Goal: Transaction & Acquisition: Purchase product/service

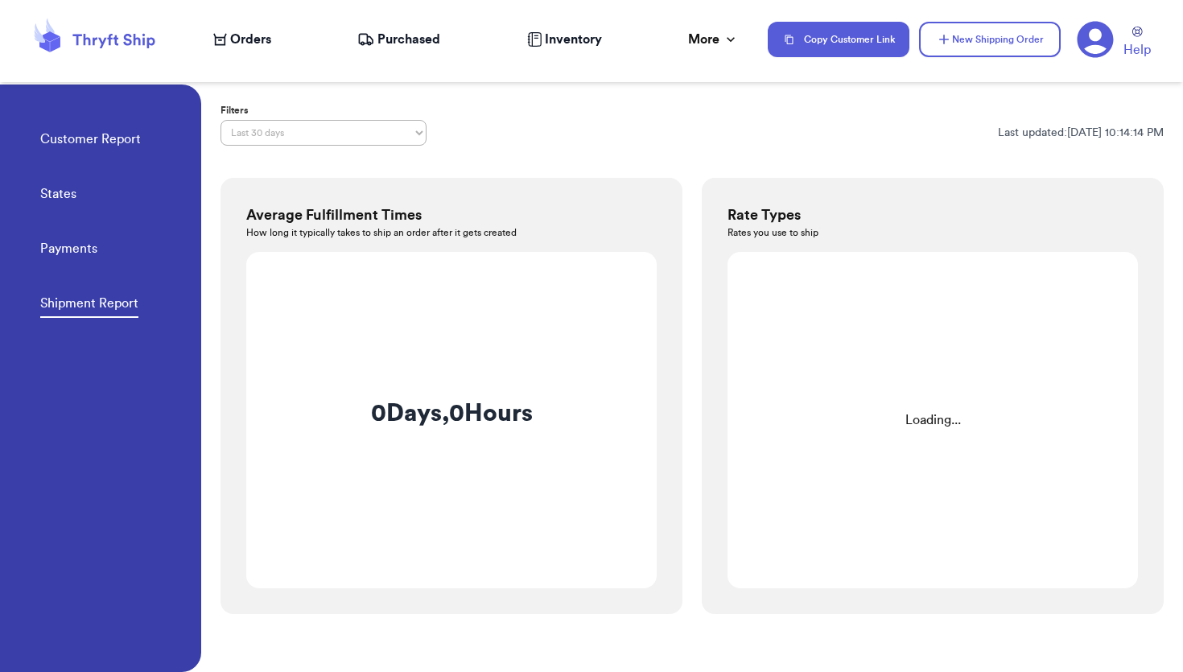
select select "LAST_30_DAYS"
click at [243, 53] on nav "Orders Purchased Inventory More Stats Completed Orders Payments Payouts Copy Cu…" at bounding box center [690, 39] width 986 height 53
click at [238, 39] on span "Orders" at bounding box center [250, 39] width 41 height 19
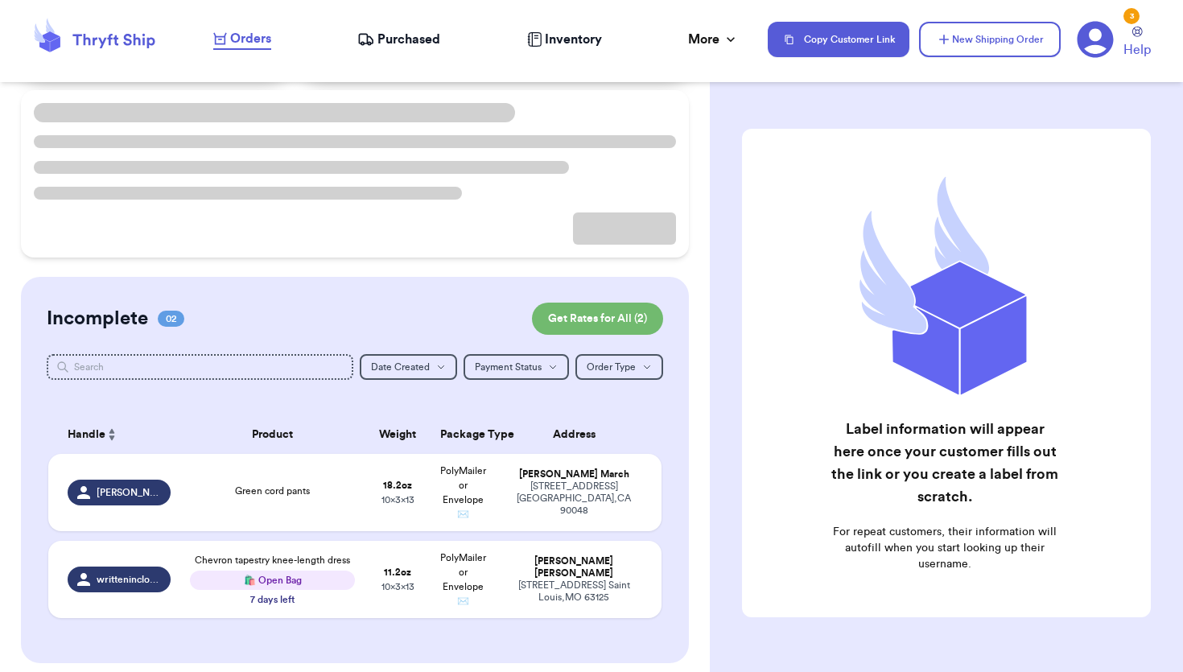
scroll to position [134, 0]
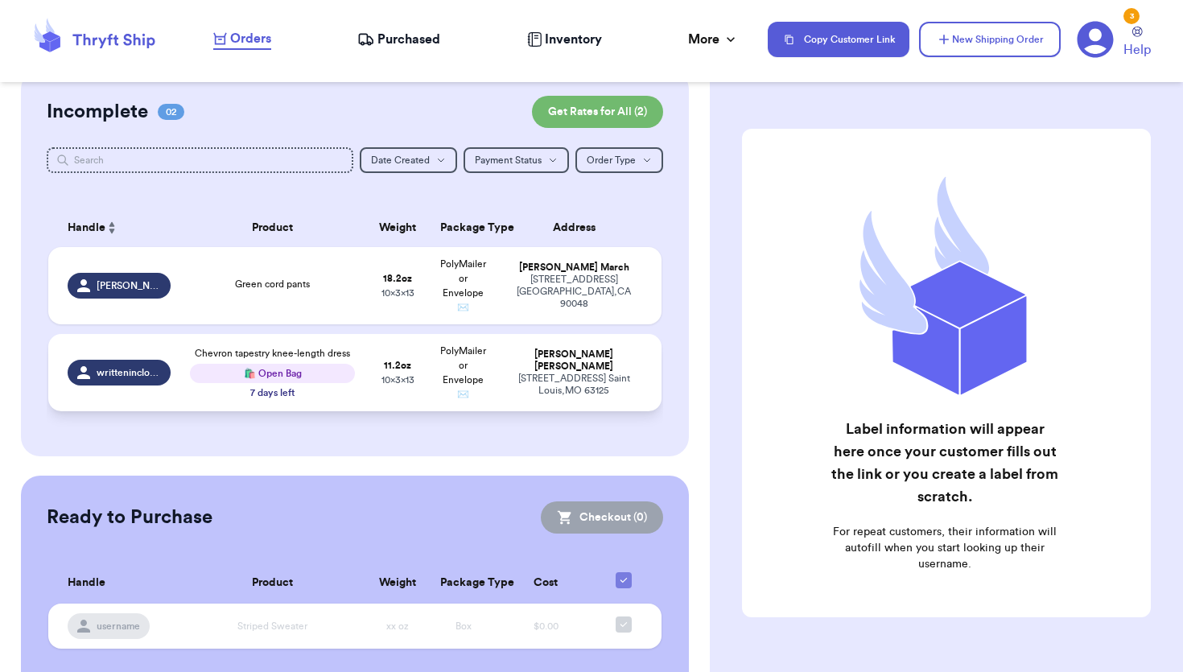
click at [366, 380] on td "11.2 oz 10 x 3 x 13" at bounding box center [398, 372] width 66 height 77
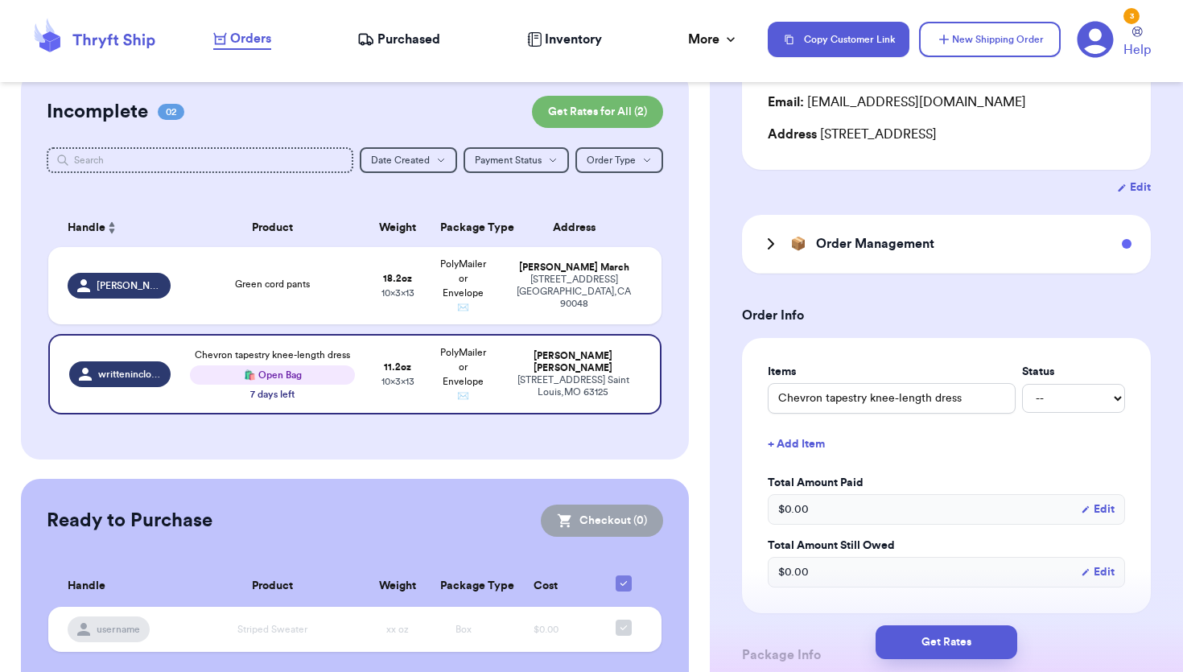
scroll to position [175, 0]
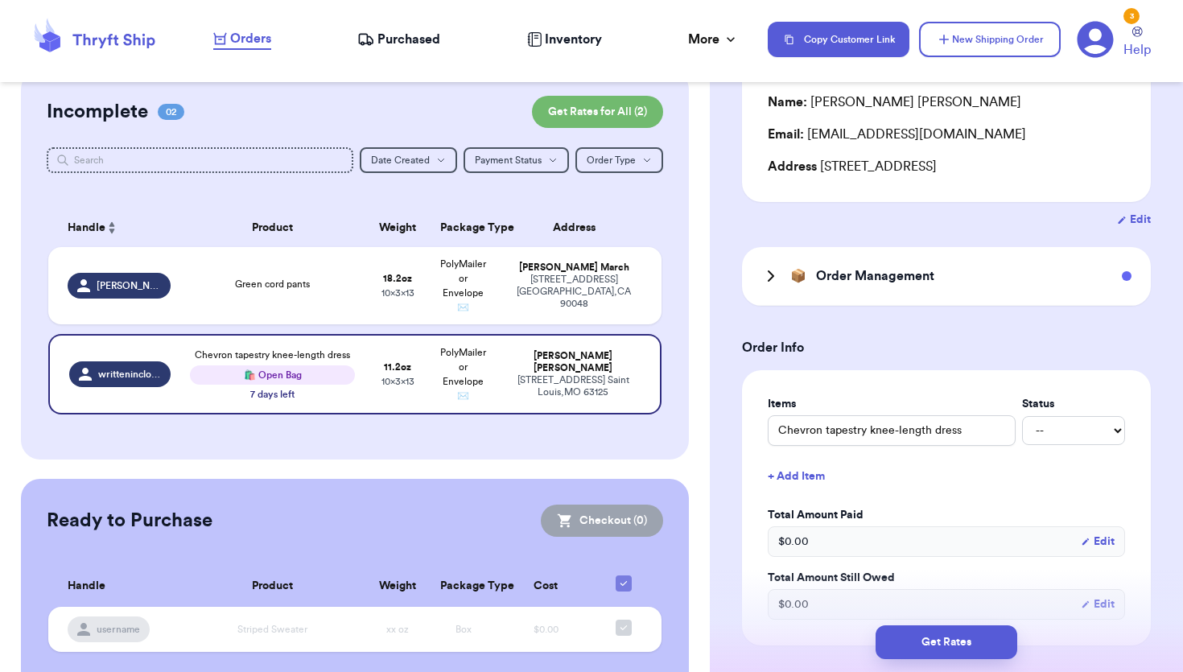
click at [769, 274] on icon at bounding box center [770, 275] width 19 height 19
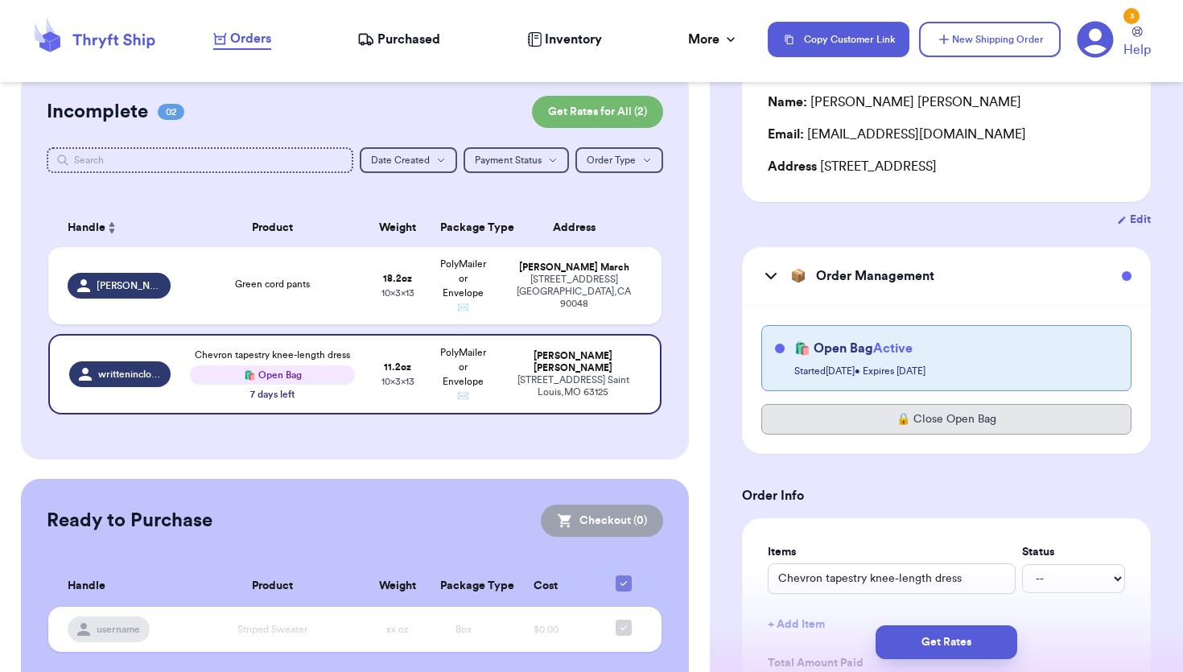
click at [899, 419] on button "🔒 Close Open Bag" at bounding box center [946, 419] width 370 height 31
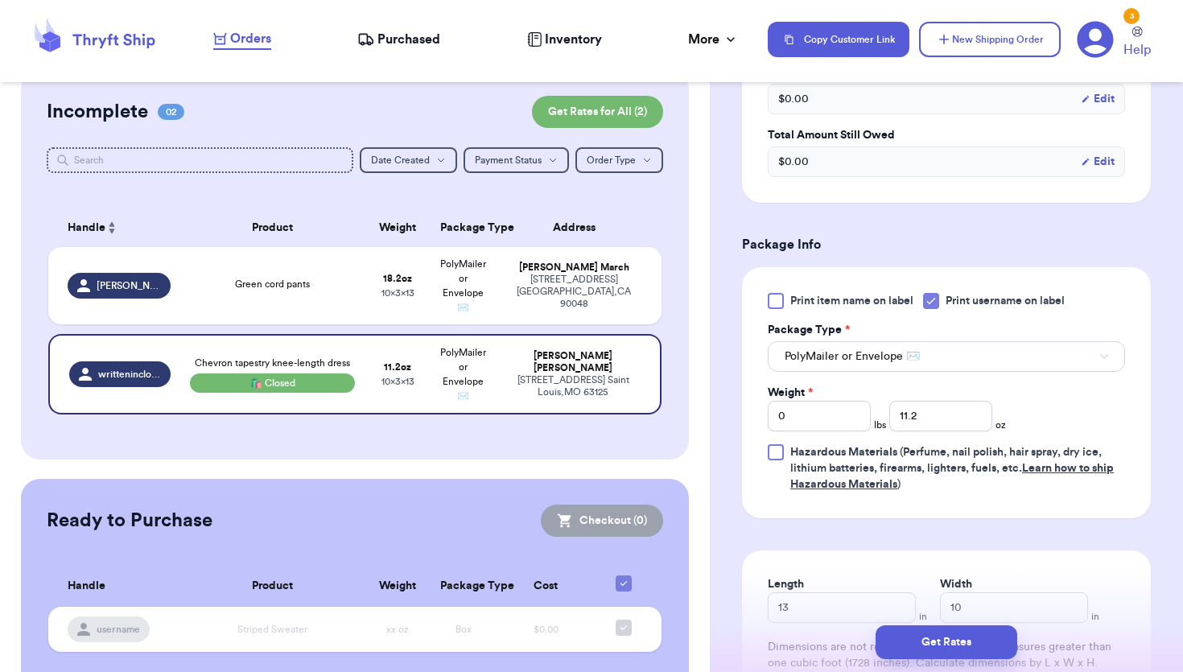
scroll to position [1023, 0]
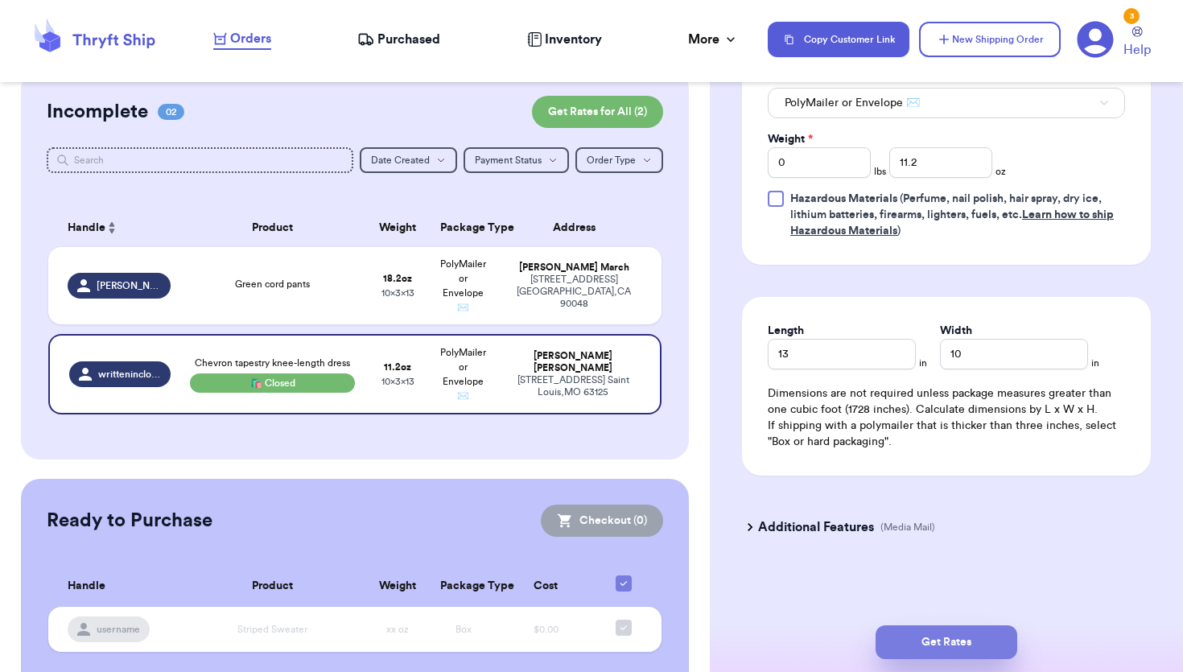
click at [926, 642] on button "Get Rates" at bounding box center [947, 642] width 142 height 34
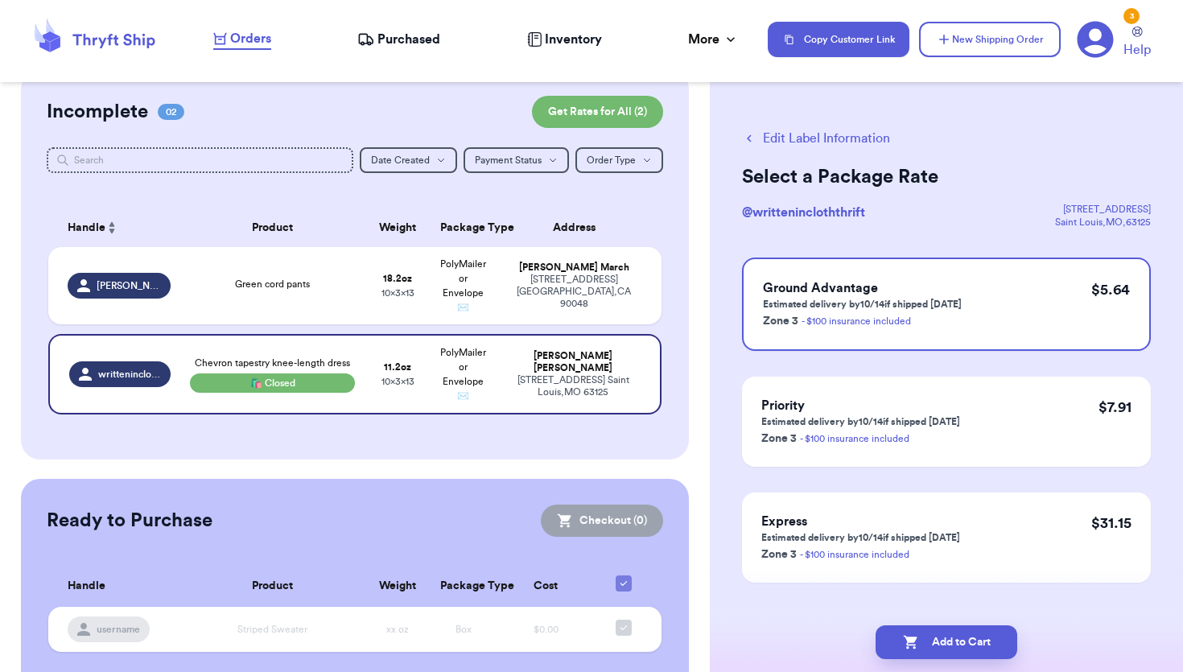
click at [749, 140] on icon "button" at bounding box center [749, 138] width 5 height 7
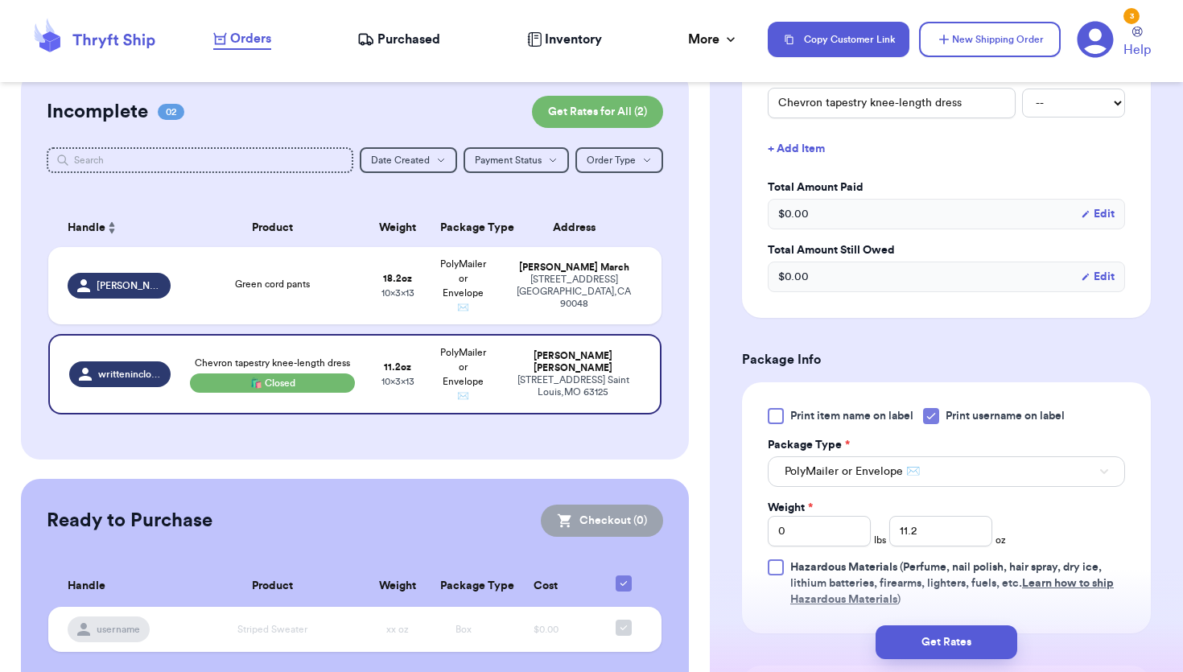
scroll to position [742, 0]
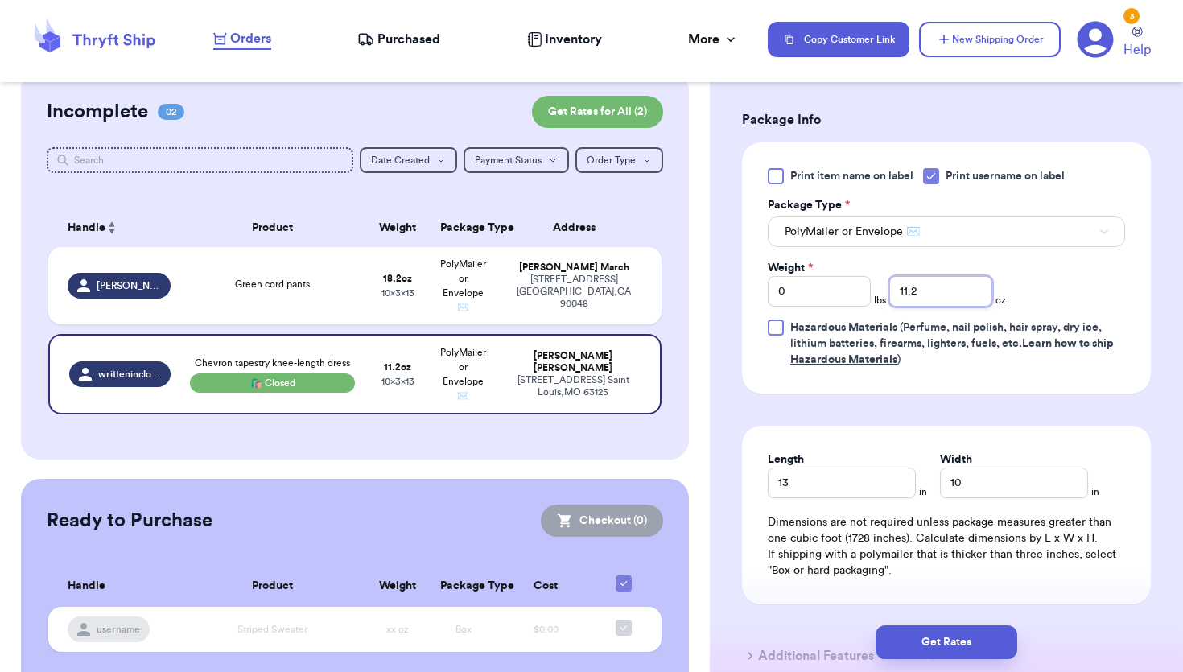
click at [939, 287] on input "11.2" at bounding box center [940, 291] width 103 height 31
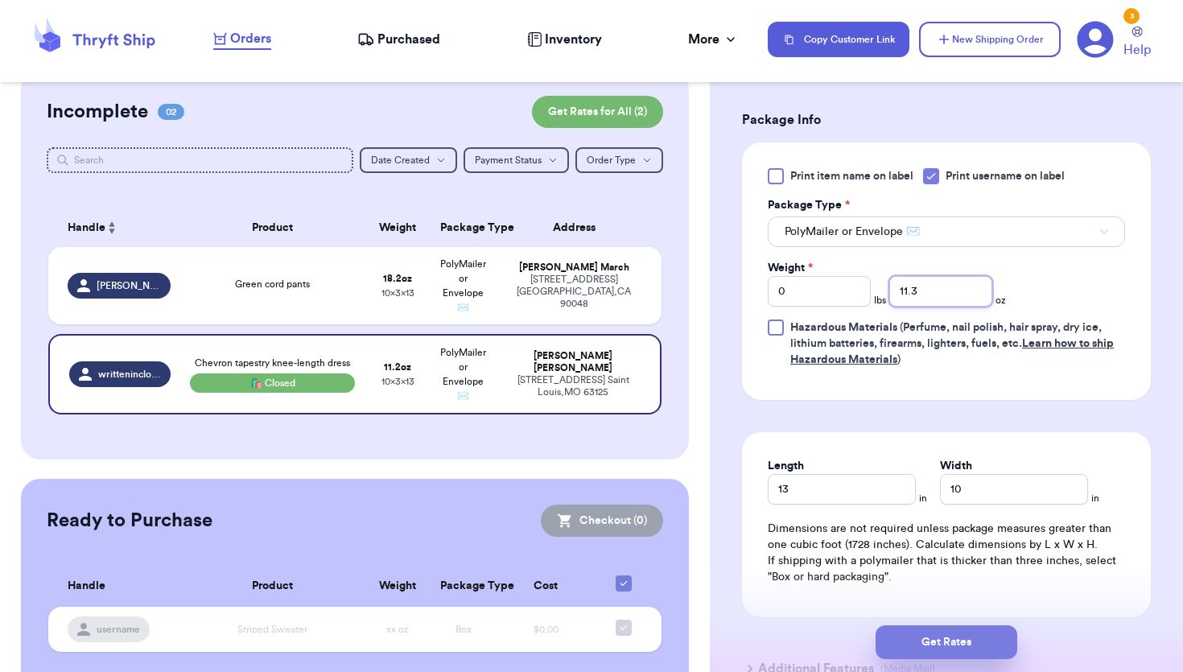
type input "11.3"
click at [922, 640] on button "Get Rates" at bounding box center [947, 642] width 142 height 34
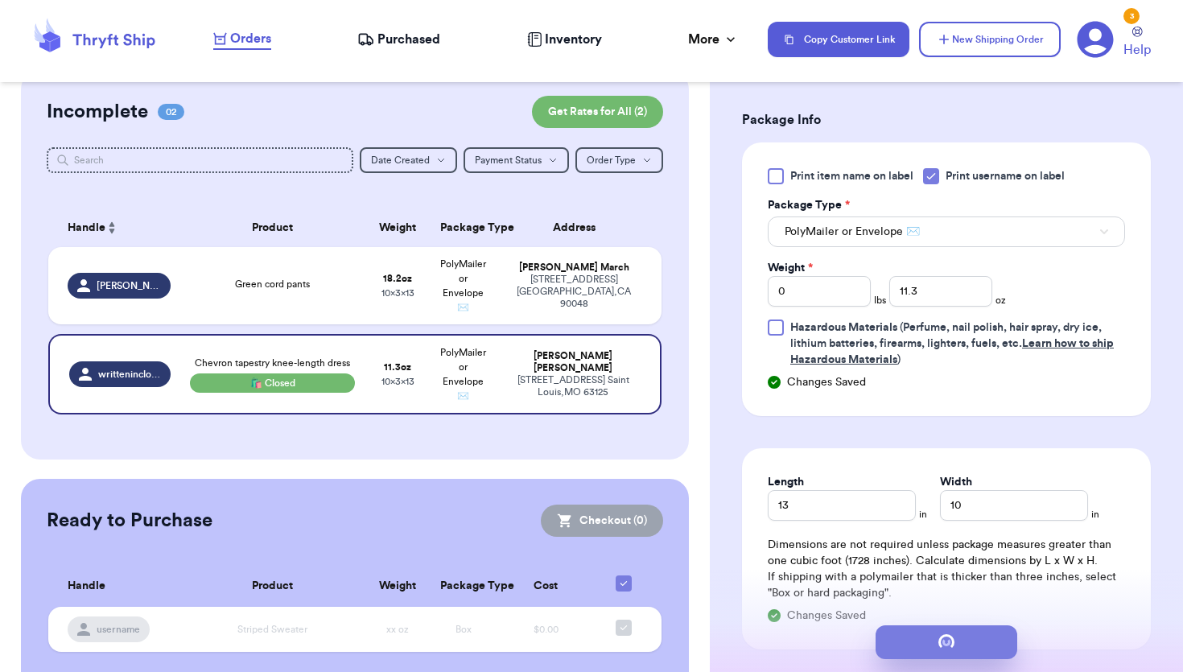
scroll to position [0, 0]
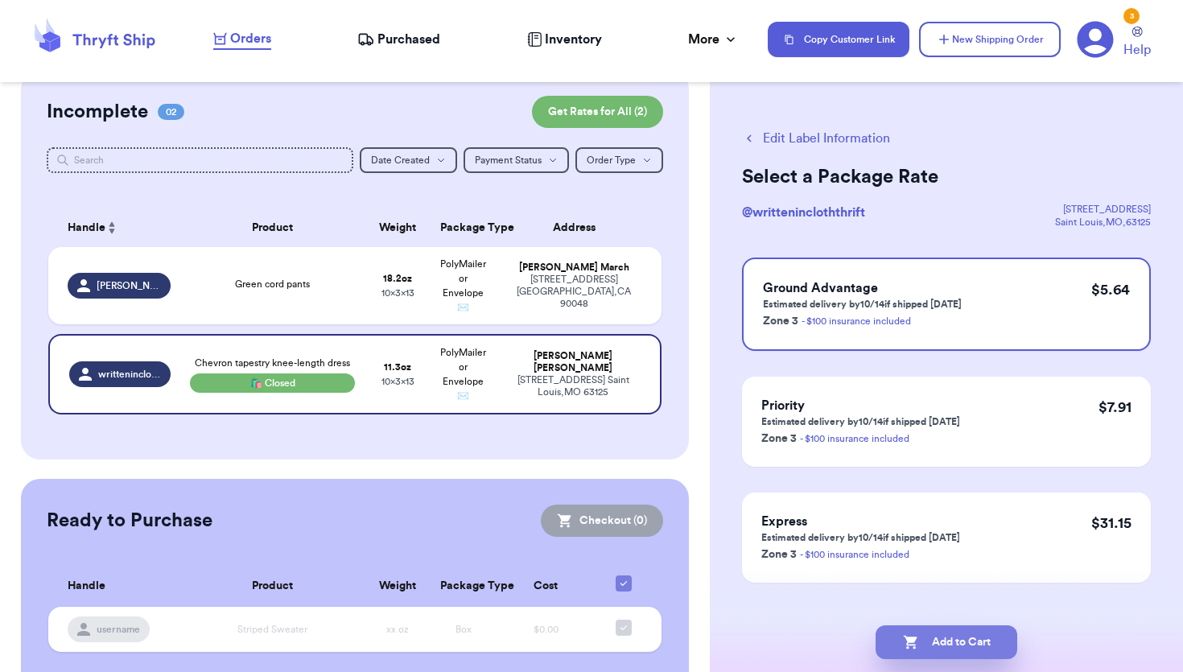
click at [923, 640] on button "Add to Cart" at bounding box center [947, 642] width 142 height 34
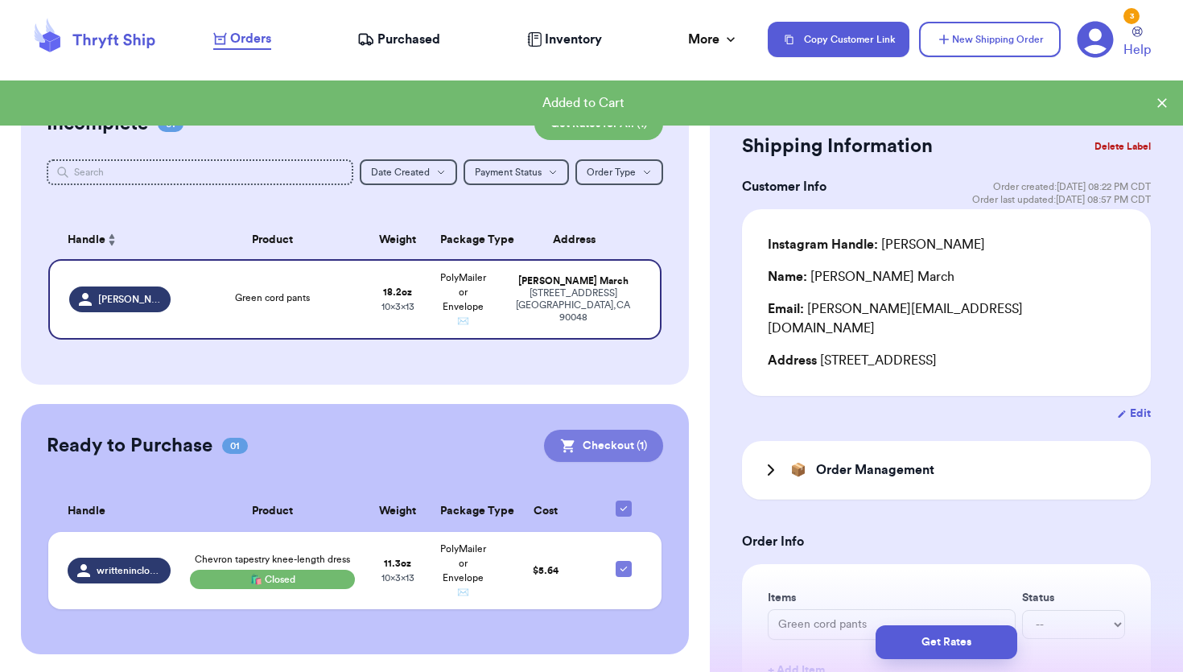
click at [582, 448] on button "Checkout ( 1 )" at bounding box center [603, 446] width 119 height 32
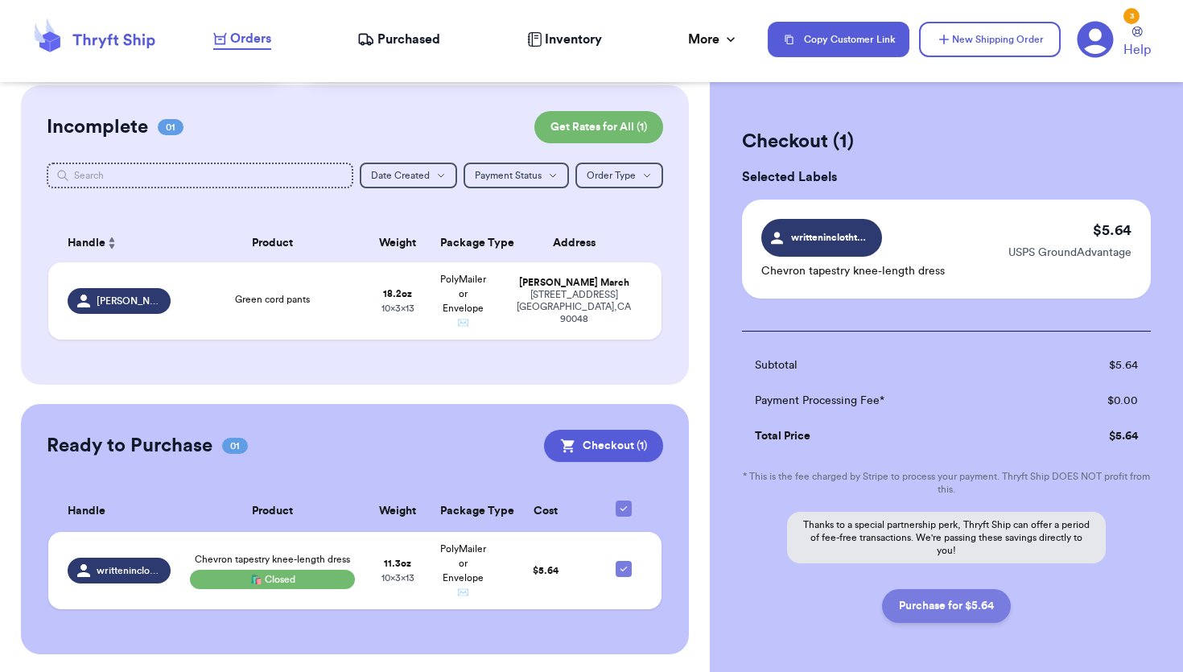
click at [953, 609] on button "Purchase for $5.64" at bounding box center [946, 606] width 129 height 34
checkbox input "false"
checkbox input "true"
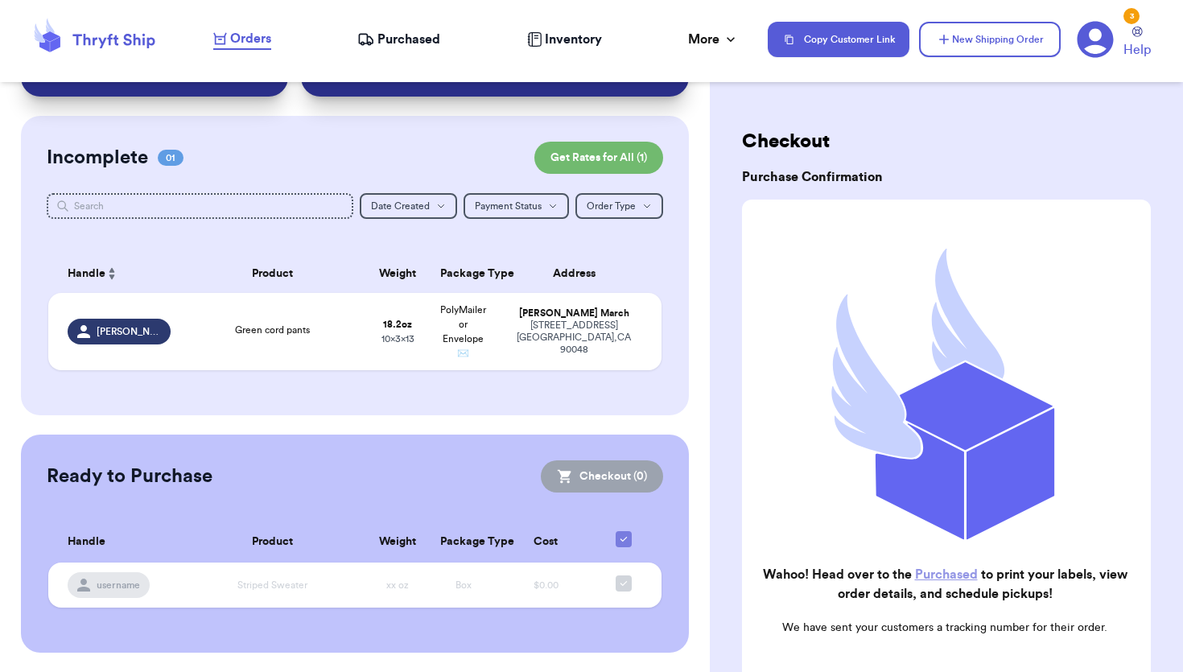
scroll to position [87, 0]
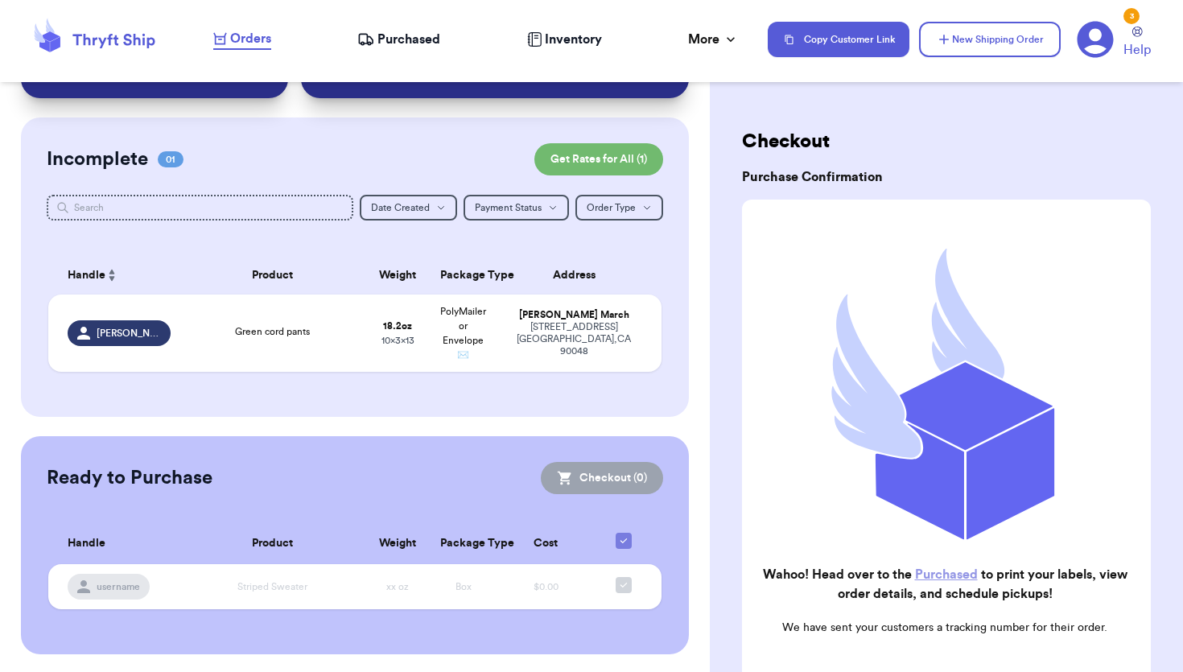
click at [950, 576] on link "Purchased" at bounding box center [946, 574] width 63 height 13
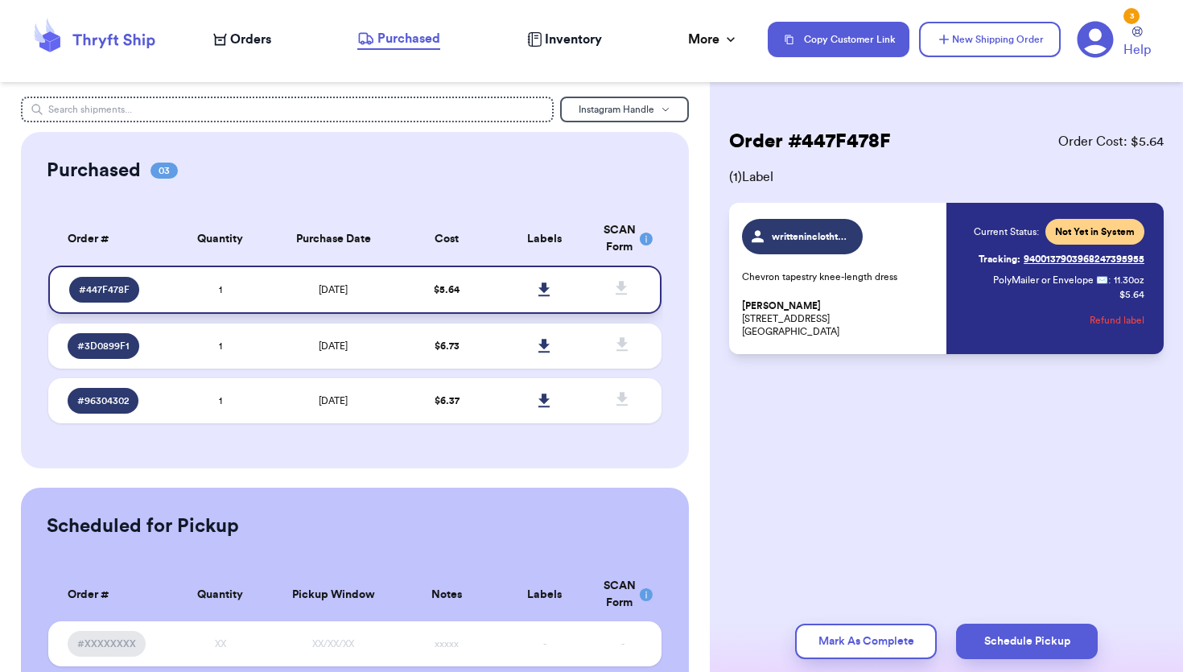
click at [544, 284] on icon at bounding box center [543, 290] width 11 height 14
click at [412, 283] on td "$ 5.64" at bounding box center [447, 290] width 98 height 48
click at [547, 280] on link at bounding box center [544, 289] width 35 height 35
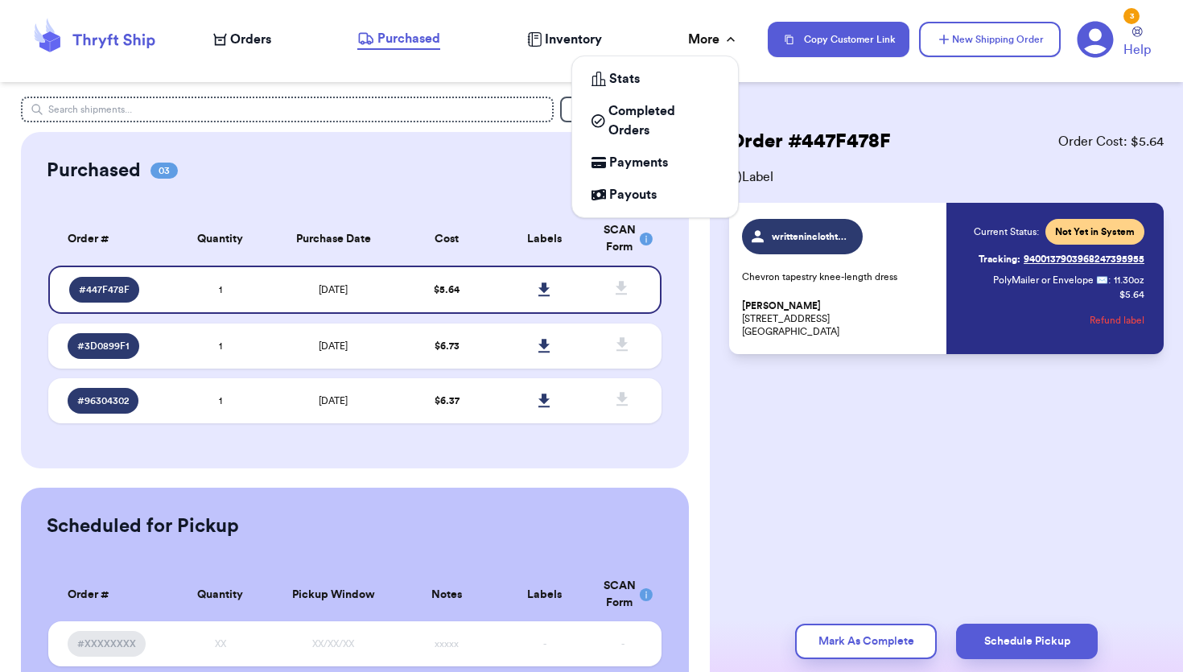
click at [719, 39] on div "More" at bounding box center [713, 39] width 51 height 19
click at [650, 81] on div "Stats" at bounding box center [655, 78] width 127 height 19
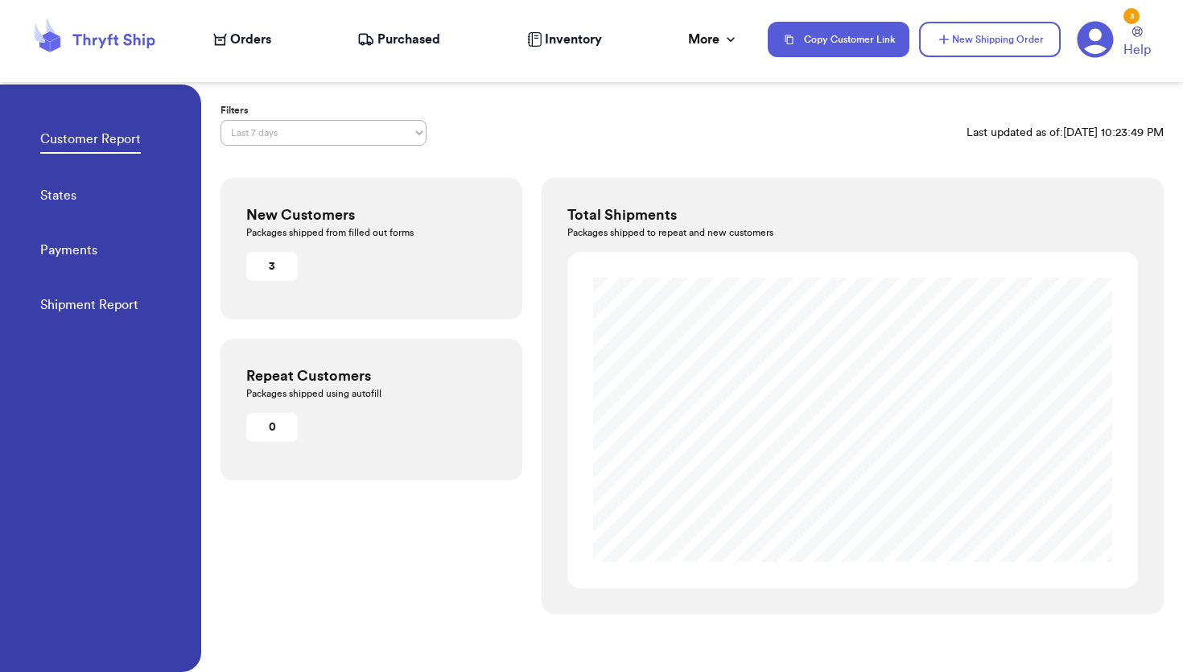
click at [63, 197] on link "States" at bounding box center [58, 197] width 36 height 23
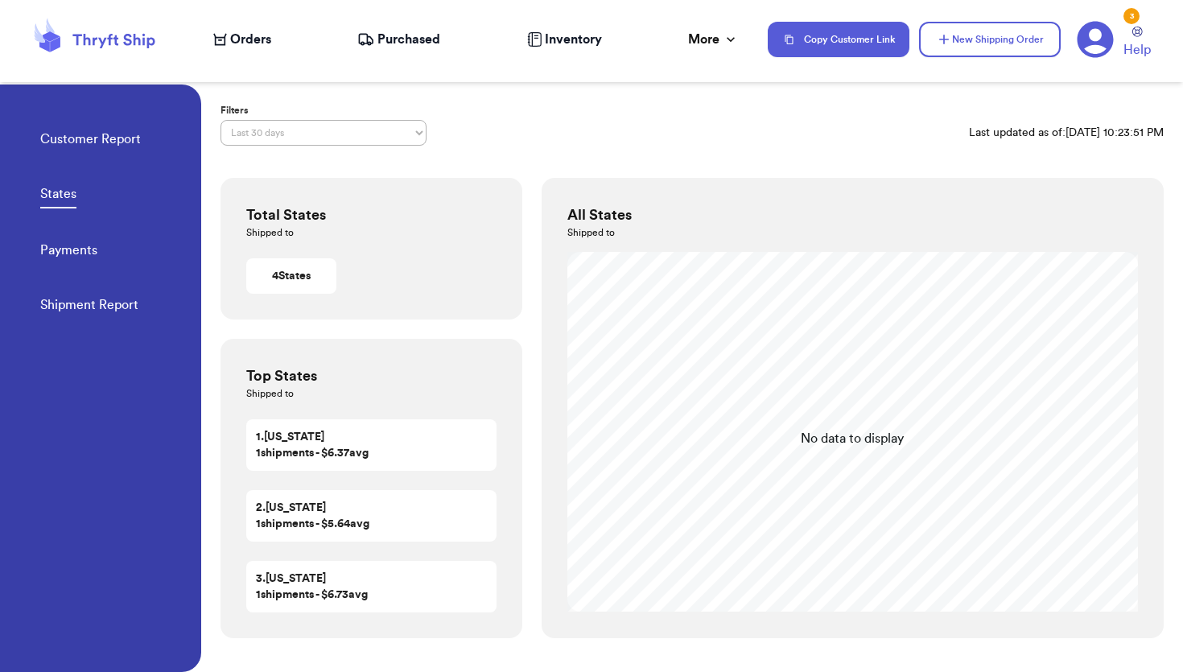
click at [282, 139] on select "Last 7 days Last 30 days Last 6 months Last year All time Custom date range" at bounding box center [324, 133] width 206 height 26
click at [221, 120] on select "Last 7 days Last 30 days Last 6 months Last year All time Custom date range" at bounding box center [324, 133] width 206 height 26
click at [278, 133] on select "Last 7 days Last 30 days Last 6 months Last year All time Custom date range" at bounding box center [324, 133] width 206 height 26
select select "LAST_30_DAYS"
click at [221, 120] on select "Last 7 days Last 30 days Last 6 months Last year All time Custom date range" at bounding box center [324, 133] width 206 height 26
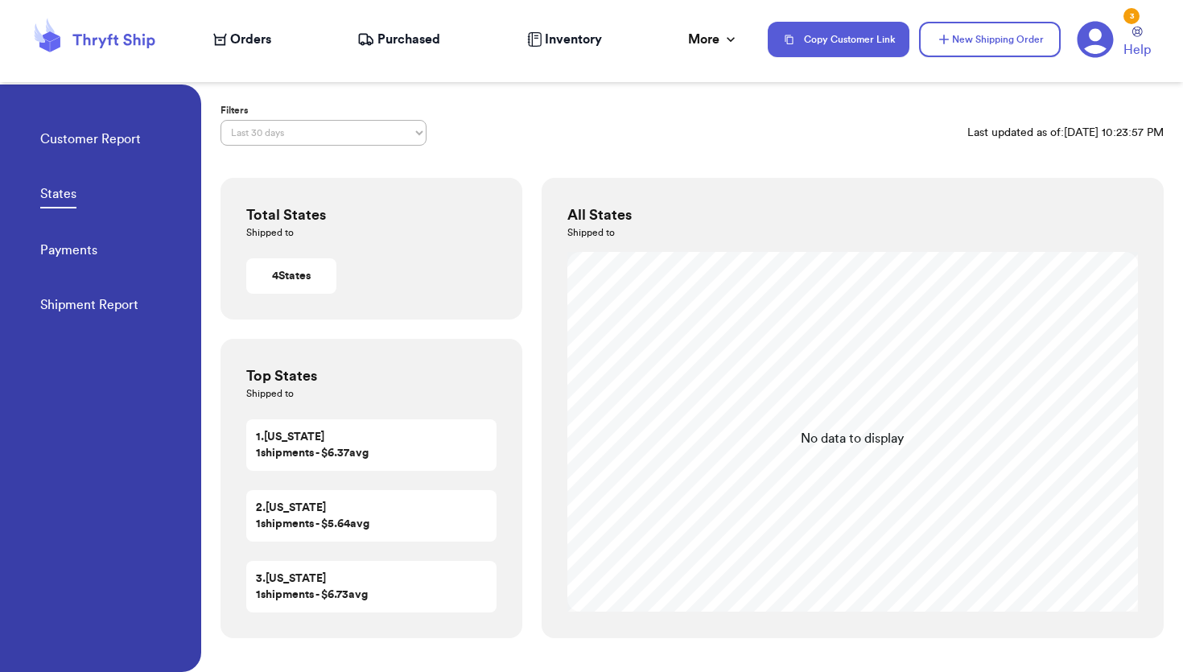
click at [58, 245] on link "Payments" at bounding box center [68, 252] width 57 height 23
select select "LAST_30_DAYS"
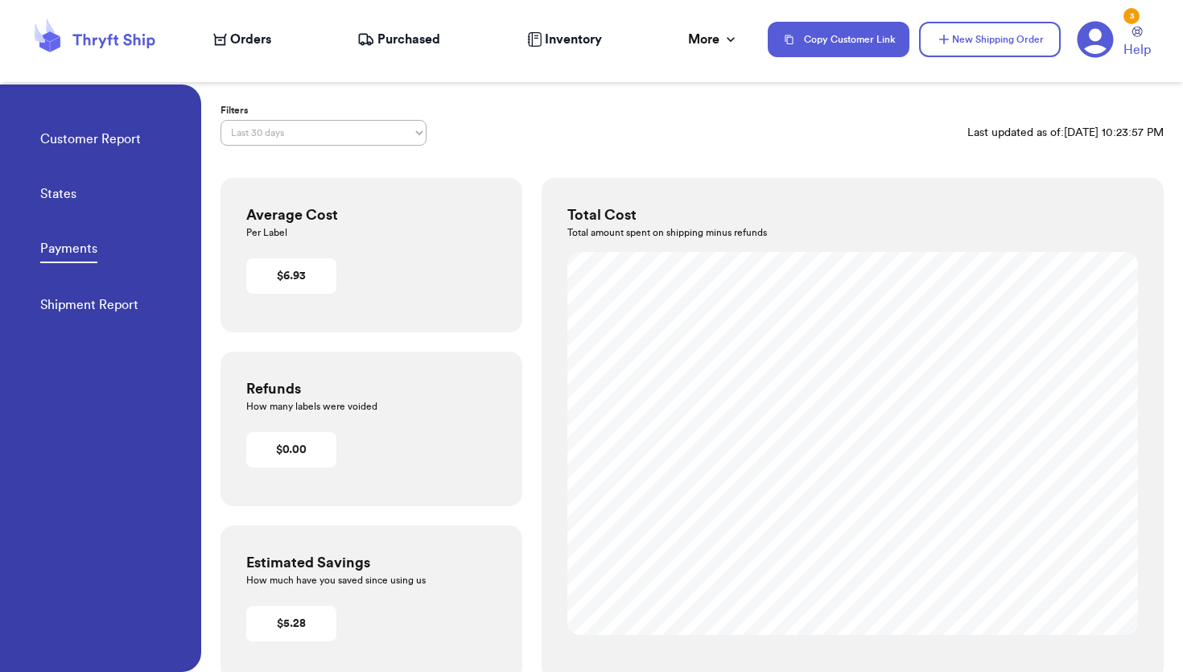
click at [64, 191] on link "States" at bounding box center [58, 195] width 36 height 23
select select "LAST_30_DAYS"
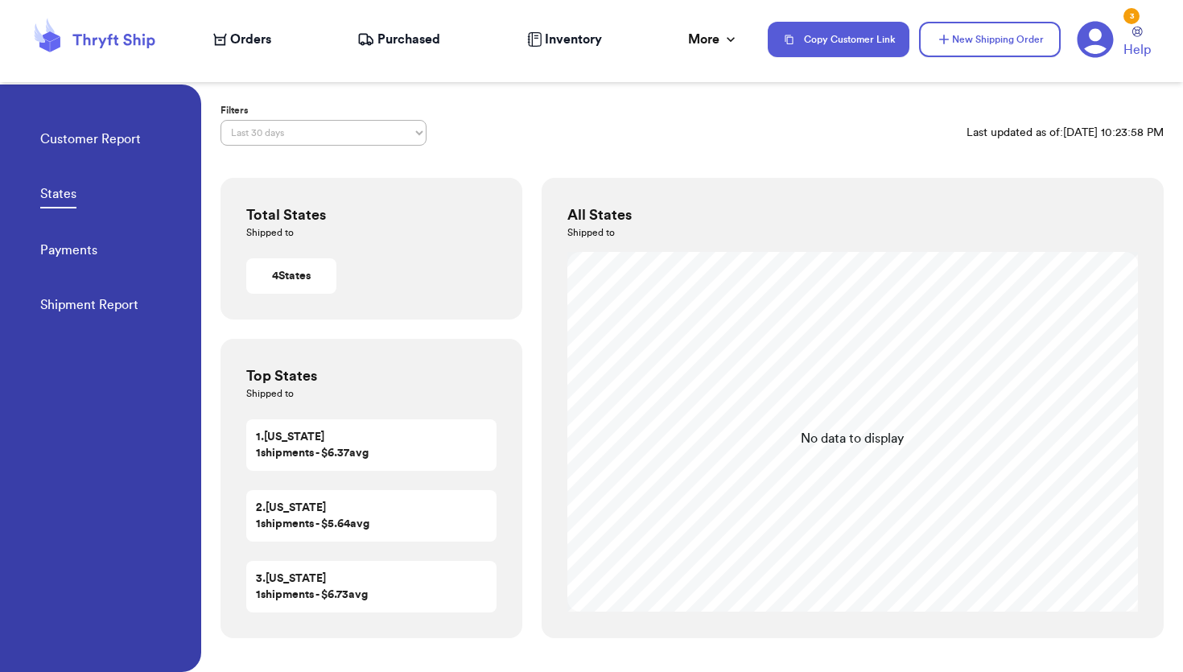
click at [40, 184] on link "States" at bounding box center [58, 196] width 36 height 24
select select "LAST_30_DAYS"
